Goal: Information Seeking & Learning: Learn about a topic

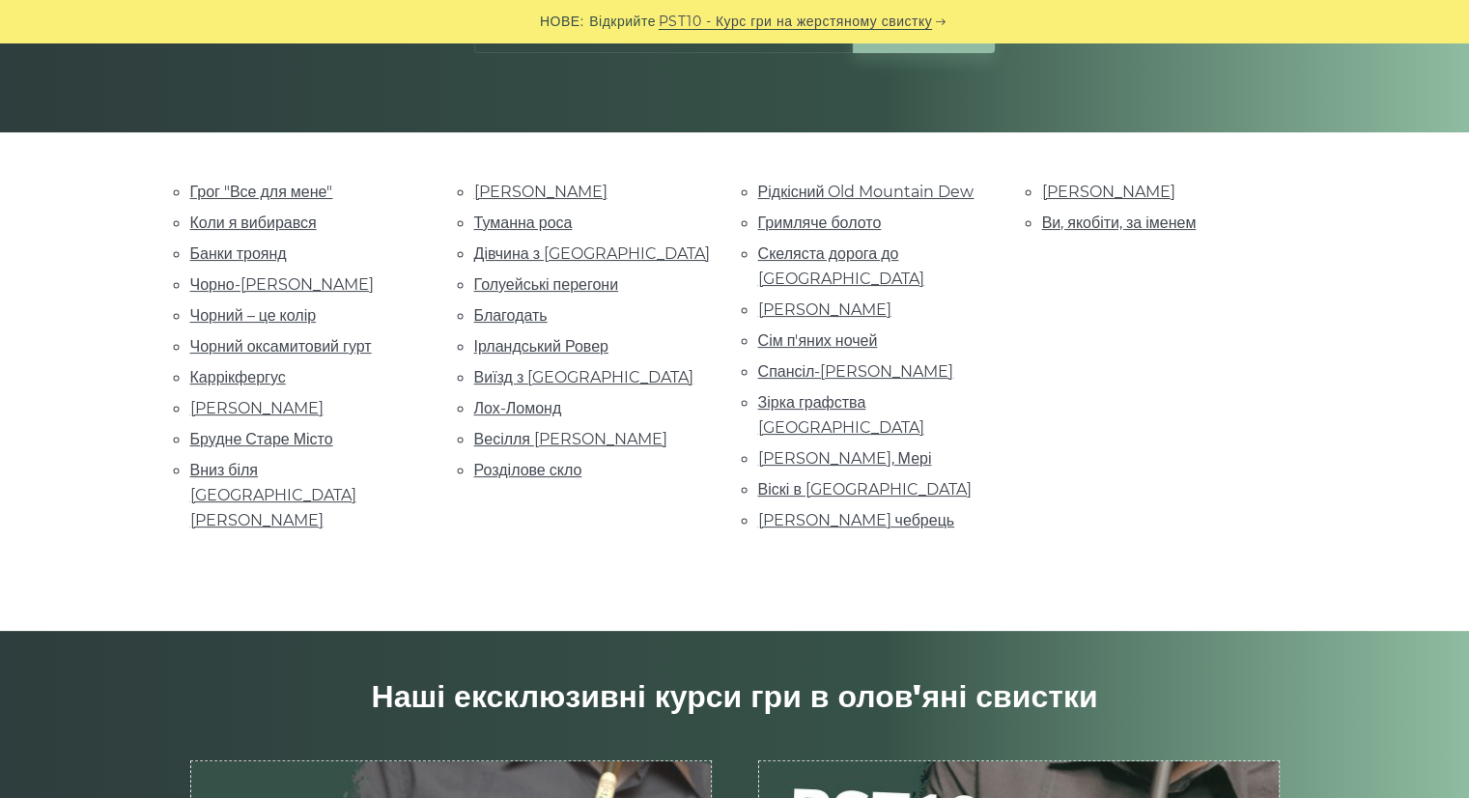
scroll to position [378, 0]
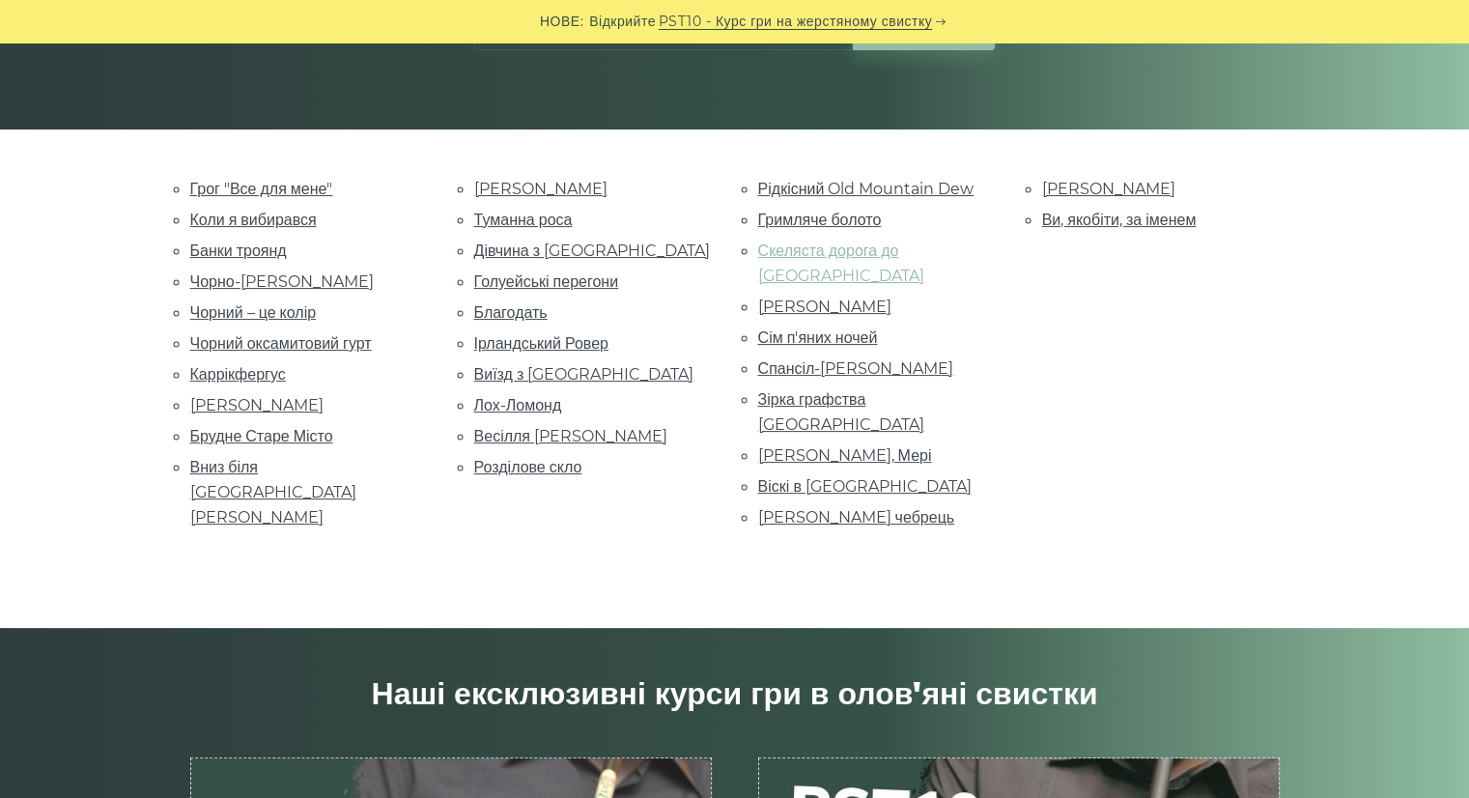
click at [801, 256] on font "Скеляста дорога до [GEOGRAPHIC_DATA]" at bounding box center [841, 262] width 166 height 43
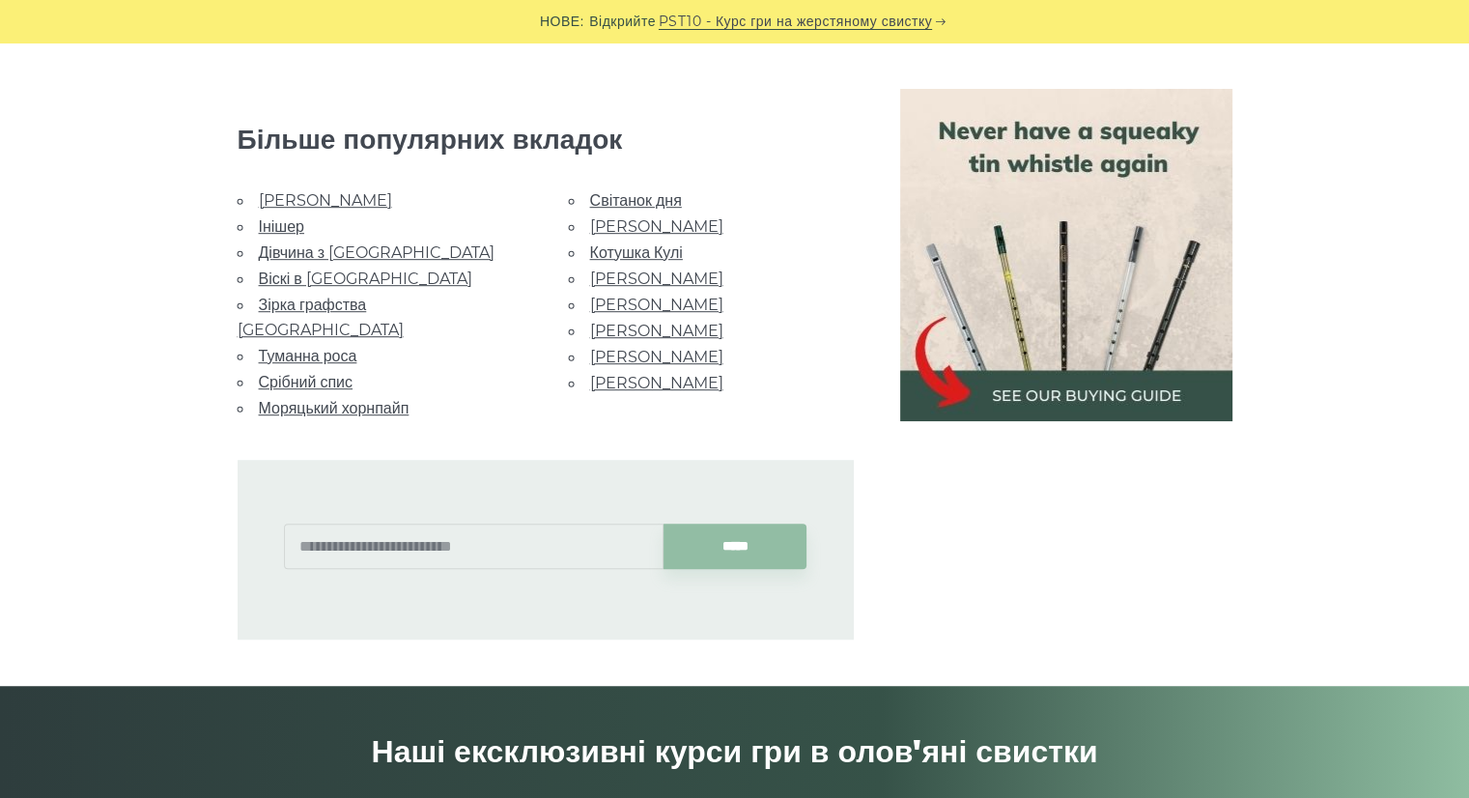
scroll to position [1127, 0]
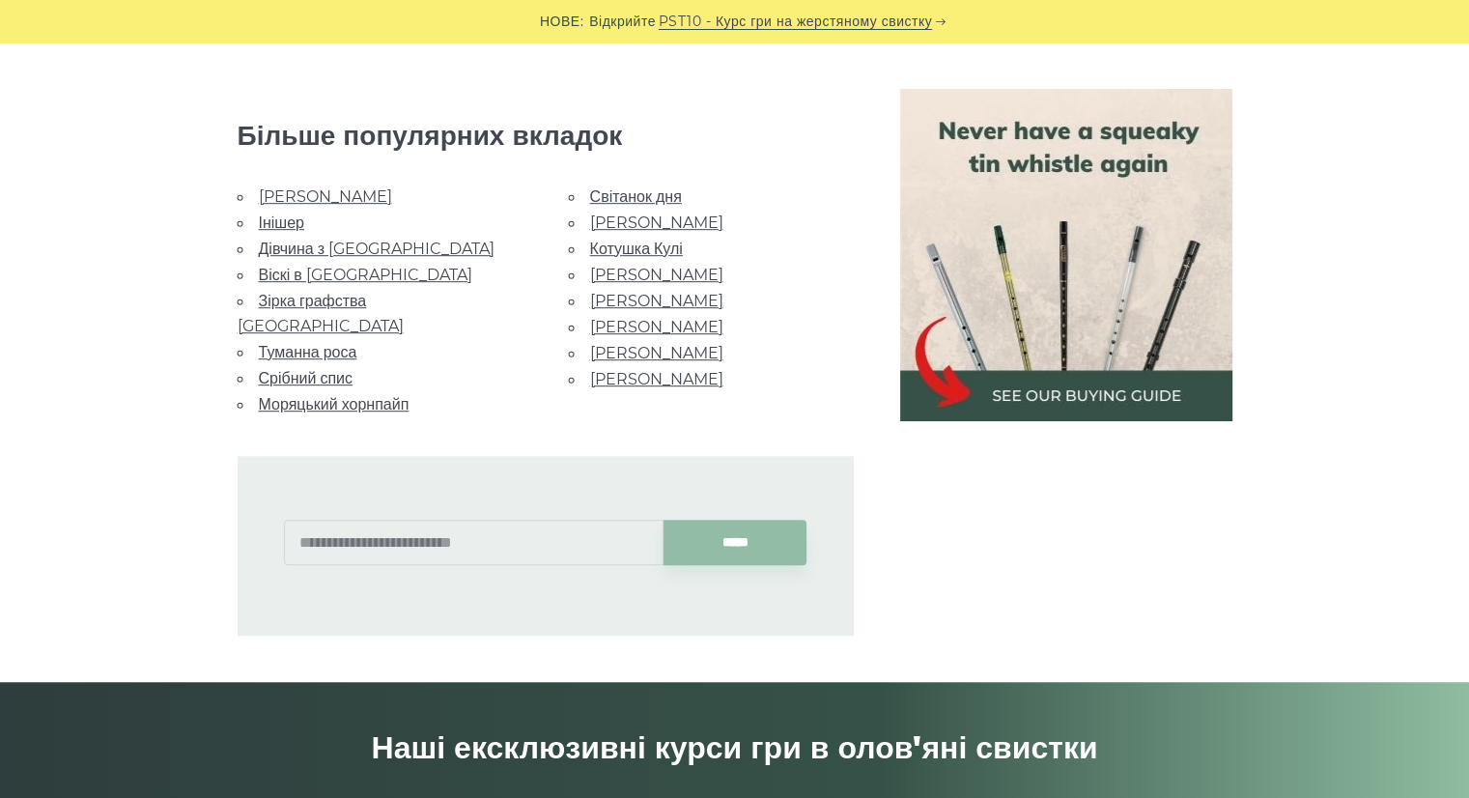
click at [298, 268] on font "Віскі в [GEOGRAPHIC_DATA]" at bounding box center [365, 275] width 213 height 18
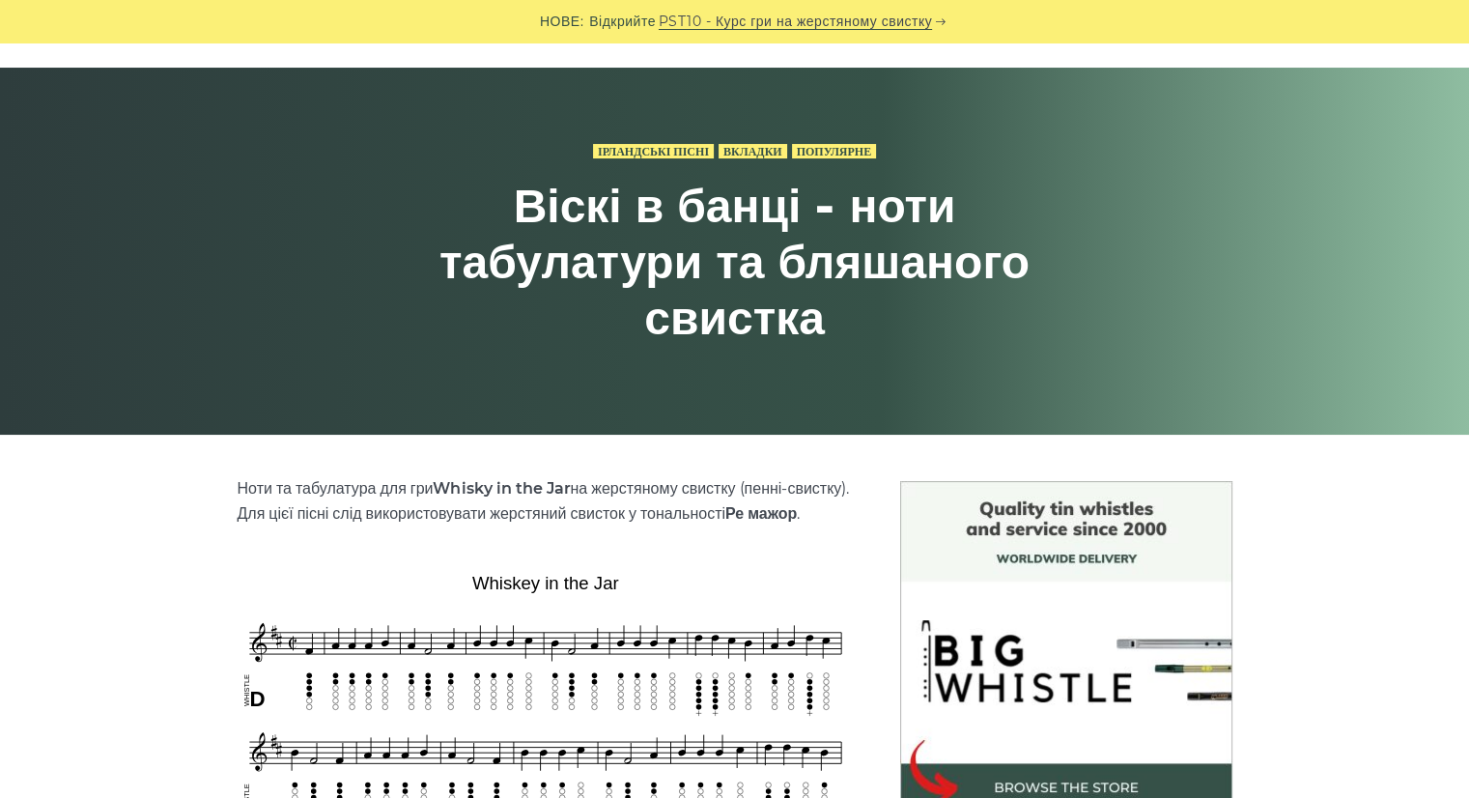
scroll to position [70, 0]
